Goal: Task Accomplishment & Management: Manage account settings

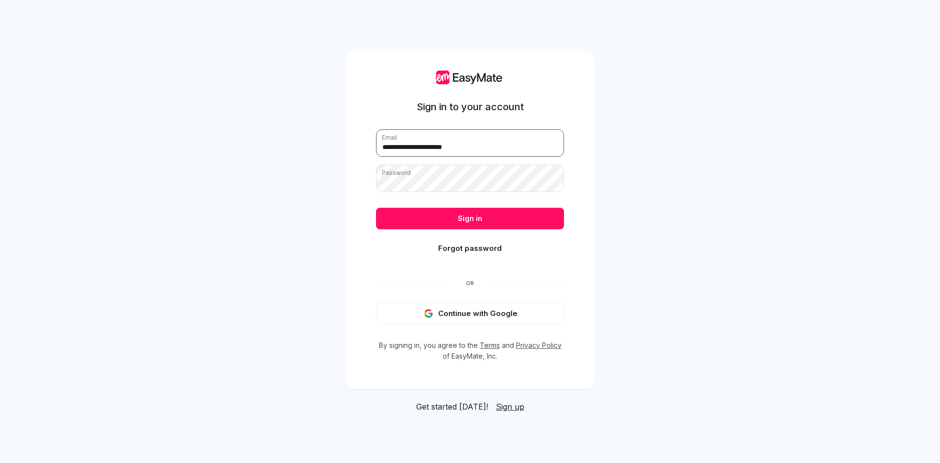
click at [464, 155] on input "**********" at bounding box center [470, 142] width 188 height 27
type input "**********"
click at [522, 218] on button "Sign in" at bounding box center [470, 219] width 188 height 22
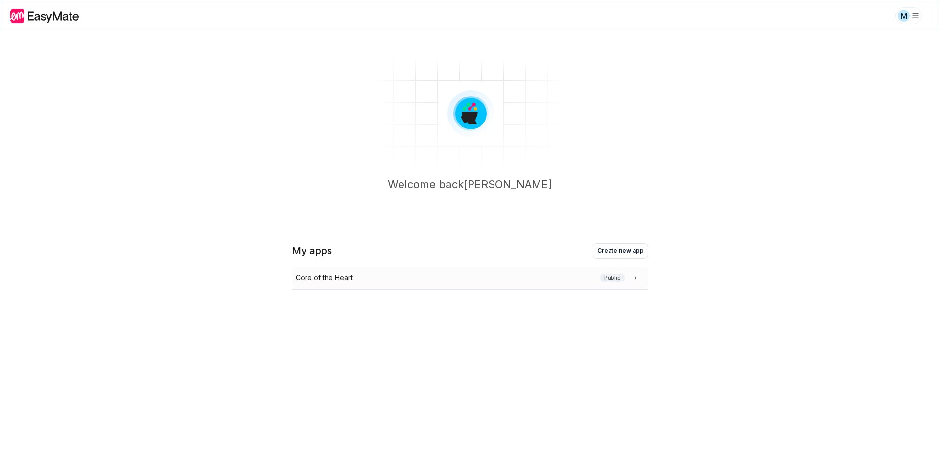
click at [440, 275] on div "Core of the Heart Public" at bounding box center [468, 277] width 345 height 11
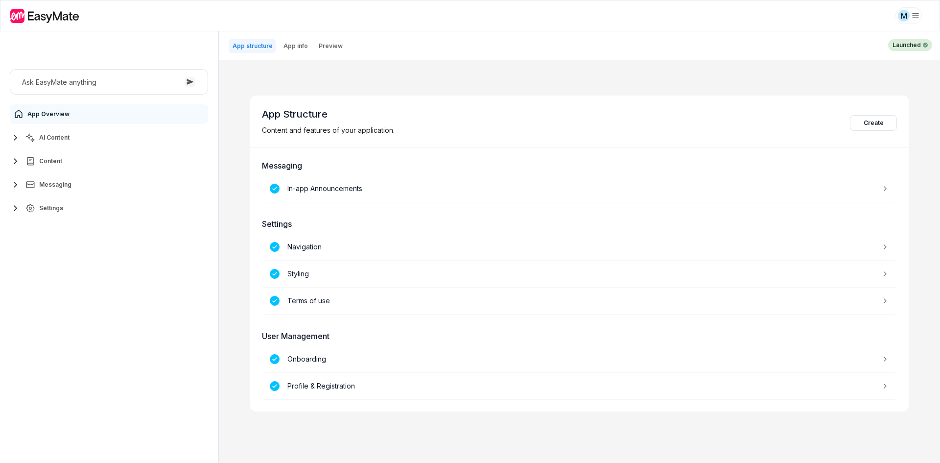
click at [116, 310] on div "Ask EasyMate anything App Overview AI Content Content Messaging Settings" at bounding box center [109, 260] width 218 height 403
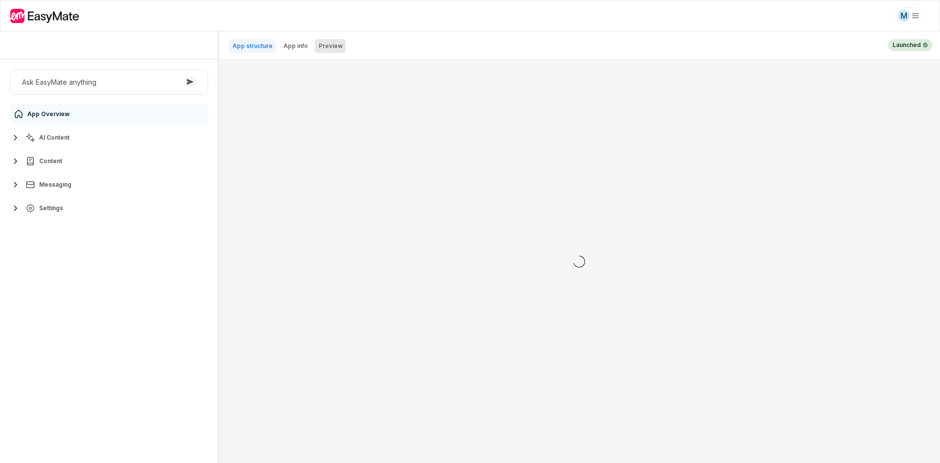
click at [326, 44] on p "Preview" at bounding box center [331, 46] width 24 height 8
click at [293, 45] on p "App info" at bounding box center [295, 46] width 24 height 8
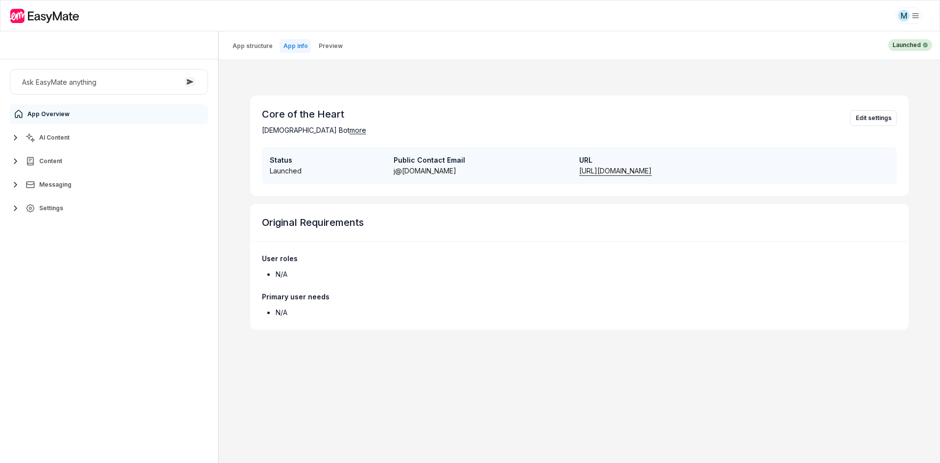
click at [236, 134] on div "Core of the Heart [DEMOGRAPHIC_DATA] Bot more Edit settings Status Launched Pub…" at bounding box center [579, 261] width 721 height 402
click at [867, 120] on button "Edit settings" at bounding box center [873, 118] width 47 height 16
click at [656, 405] on div "Core of the Heart [DEMOGRAPHIC_DATA] Bot more Edit settings Status Launched Pub…" at bounding box center [579, 262] width 659 height 340
click at [651, 396] on div "Core of the Heart [DEMOGRAPHIC_DATA] Bot more Edit settings Status Launched Pub…" at bounding box center [579, 262] width 659 height 340
type textarea "*"
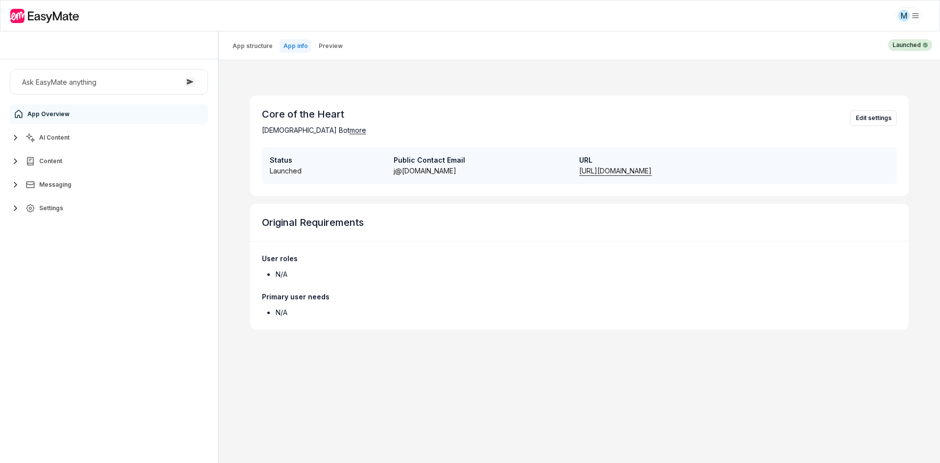
click at [459, 119] on div "Core of the Heart Gospel Bot more Edit settings" at bounding box center [579, 120] width 659 height 51
